Goal: Transaction & Acquisition: Subscribe to service/newsletter

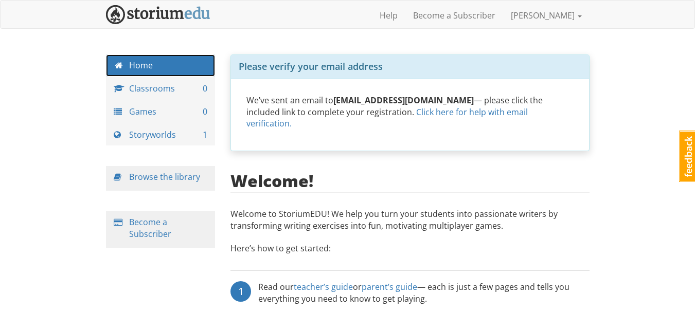
click at [206, 61] on link "Home" at bounding box center [161, 66] width 110 height 22
click at [580, 13] on link "[PERSON_NAME]" at bounding box center [546, 16] width 86 height 26
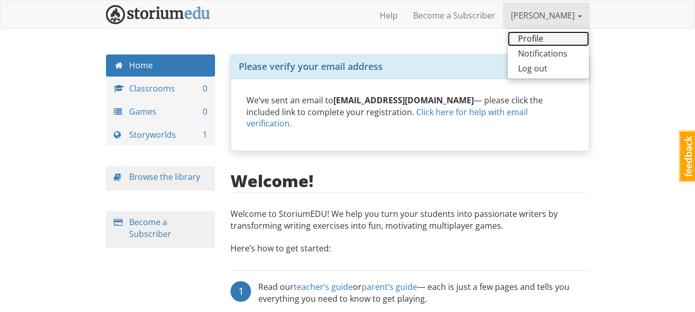
click at [560, 37] on link "Profile" at bounding box center [548, 38] width 81 height 15
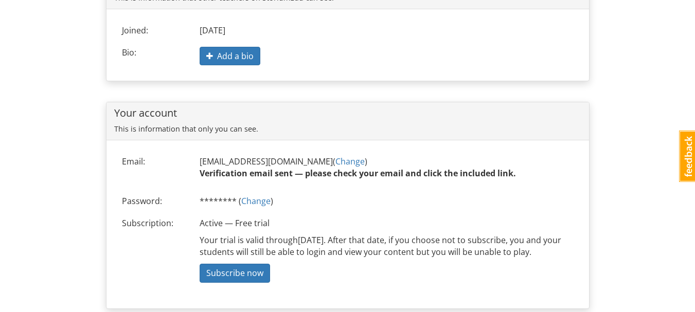
scroll to position [154, 0]
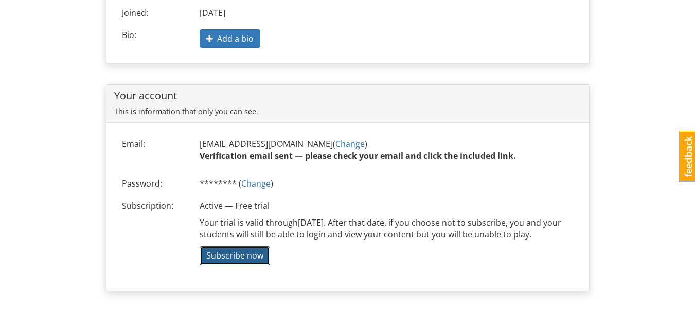
click at [216, 261] on span "Subscribe now" at bounding box center [234, 255] width 57 height 11
